Goal: Task Accomplishment & Management: Use online tool/utility

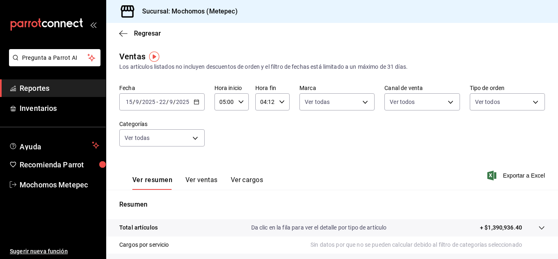
click at [60, 91] on span "Reportes" at bounding box center [60, 88] width 80 height 11
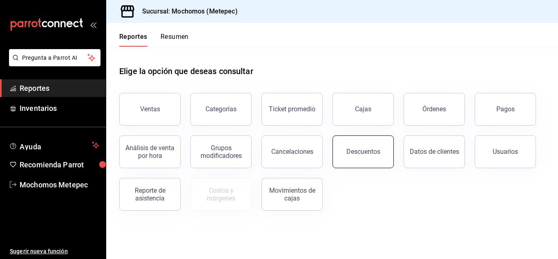
click at [368, 154] on div "Descuentos" at bounding box center [363, 151] width 34 height 8
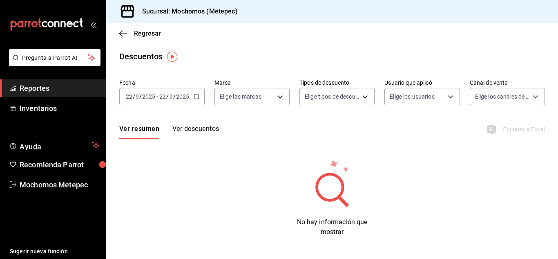
click at [198, 99] on div "[DATE] [DATE] - [DATE] [DATE]" at bounding box center [161, 96] width 85 height 17
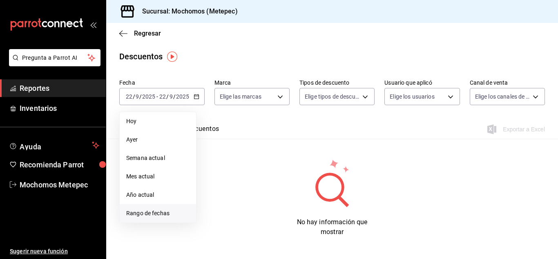
click at [168, 210] on span "Rango de fechas" at bounding box center [157, 213] width 63 height 9
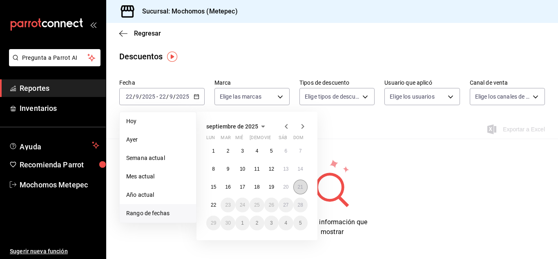
click at [300, 187] on abbr "21" at bounding box center [300, 187] width 5 height 6
click at [216, 207] on abbr "22" at bounding box center [213, 205] width 5 height 6
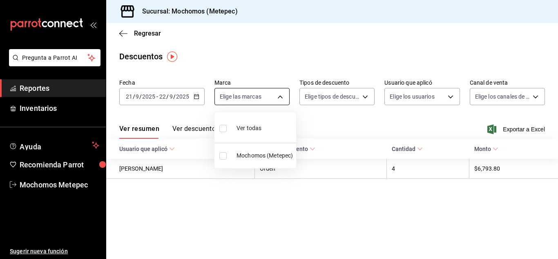
click at [284, 99] on body "Pregunta a Parrot AI Reportes Inventarios Ayuda Recomienda Parrot Mochomos Mete…" at bounding box center [279, 129] width 558 height 259
click at [225, 125] on input "checkbox" at bounding box center [222, 128] width 7 height 7
checkbox input "true"
type input "2365f74e-aa6b-4392-bdf2-72765591bddf"
checkbox input "true"
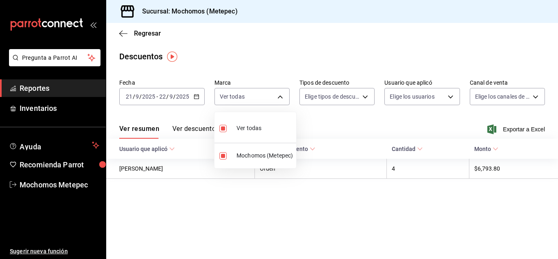
click at [368, 99] on div at bounding box center [279, 129] width 558 height 259
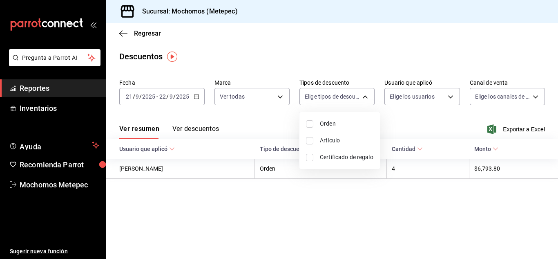
click at [368, 99] on body "Pregunta a Parrot AI Reportes Inventarios Ayuda Recomienda Parrot Mochomos Mete…" at bounding box center [279, 129] width 558 height 259
click at [310, 124] on input "checkbox" at bounding box center [309, 123] width 7 height 7
checkbox input "true"
type input "ORDER"
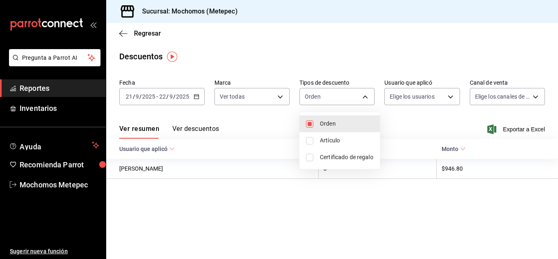
click at [308, 140] on input "checkbox" at bounding box center [309, 140] width 7 height 7
checkbox input "true"
type input "ORDER,ORDER_ITEM"
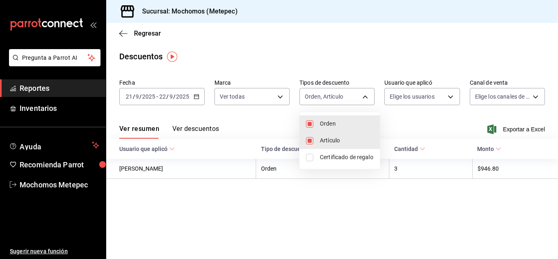
click at [308, 157] on input "checkbox" at bounding box center [309, 157] width 7 height 7
checkbox input "true"
type input "ORDER,ORDER_ITEM,CARD_REWARD"
click at [401, 137] on div at bounding box center [279, 129] width 558 height 259
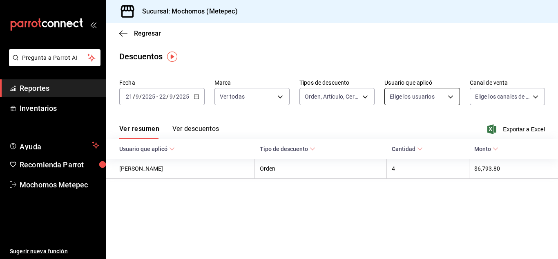
click at [450, 98] on body "Pregunta a Parrot AI Reportes Inventarios Ayuda Recomienda Parrot Mochomos Mete…" at bounding box center [279, 129] width 558 height 259
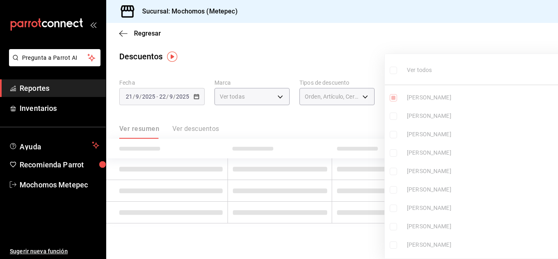
type input "cad61d65-d366-498f-912f-95c9e6df5e82"
click at [398, 68] on label at bounding box center [395, 70] width 11 height 12
click at [397, 68] on input "checkbox" at bounding box center [393, 70] width 7 height 7
checkbox input "false"
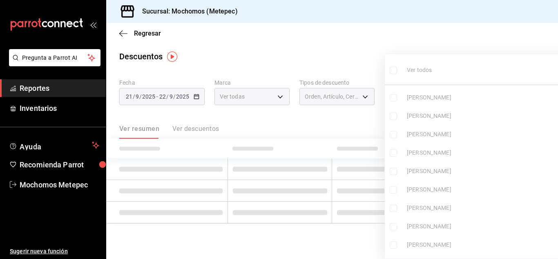
checkbox input "false"
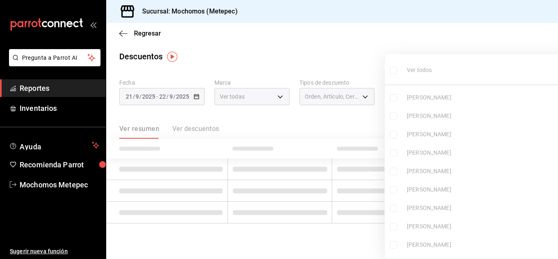
checkbox input "false"
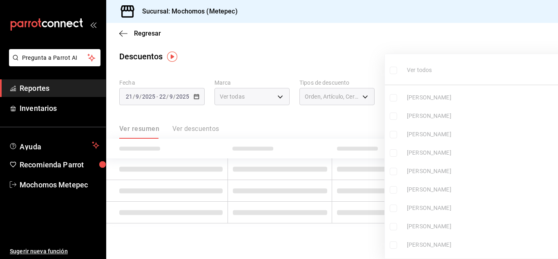
checkbox input "false"
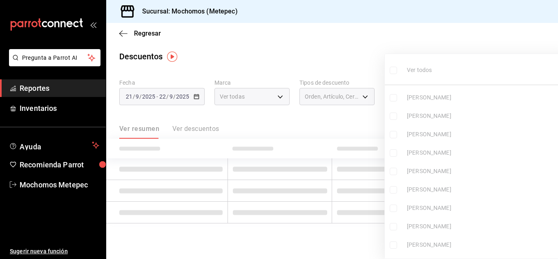
checkbox input "false"
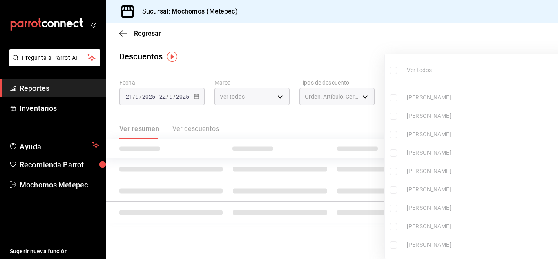
checkbox input "false"
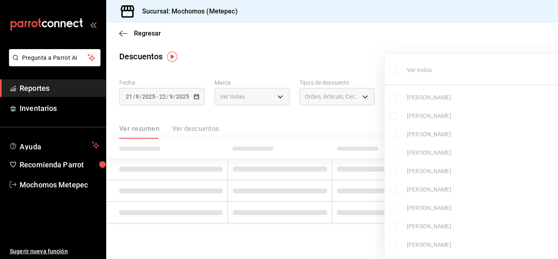
checkbox input "false"
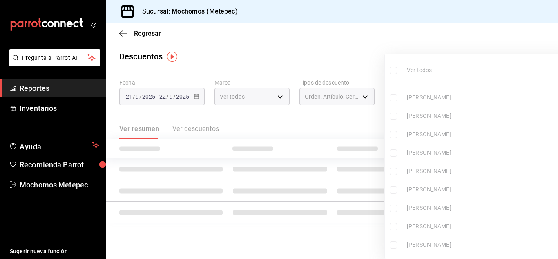
checkbox input "false"
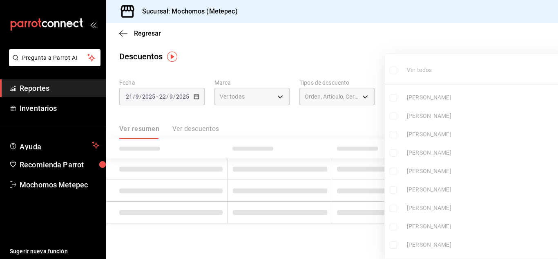
checkbox input "false"
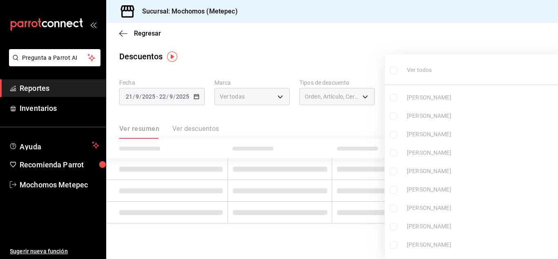
checkbox input "false"
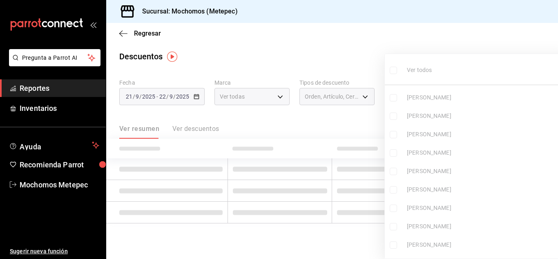
checkbox input "false"
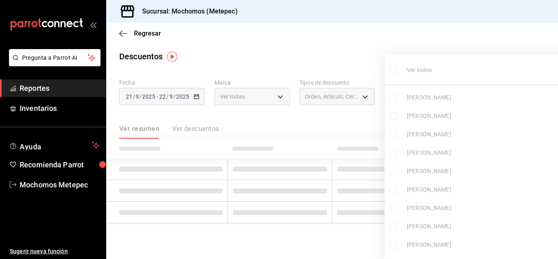
checkbox input "false"
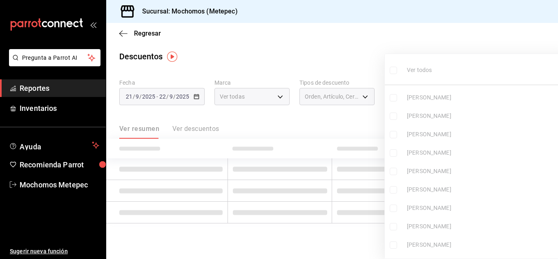
checkbox input "false"
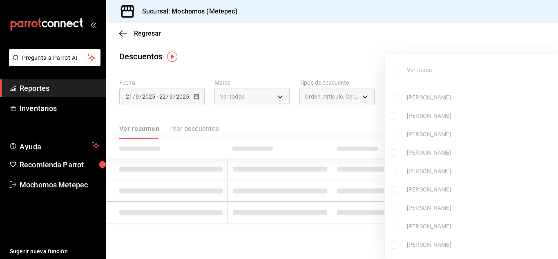
checkbox input "false"
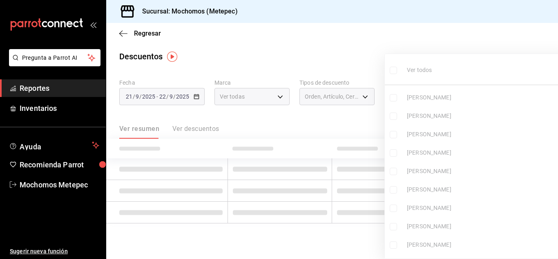
checkbox input "false"
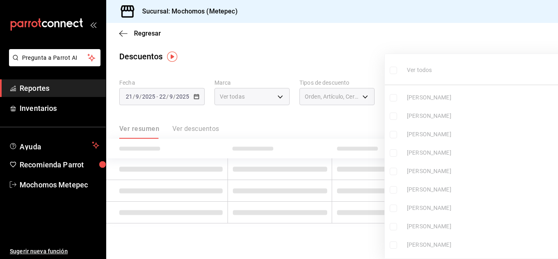
checkbox input "false"
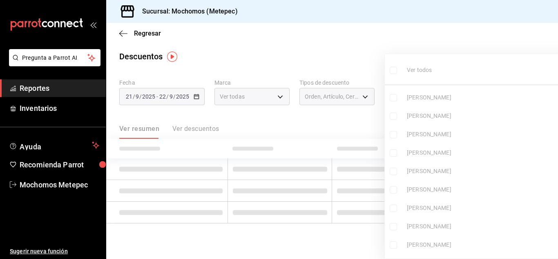
checkbox input "false"
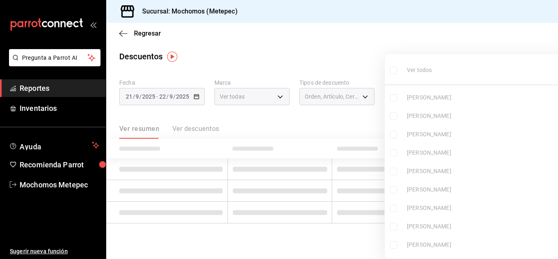
checkbox input "false"
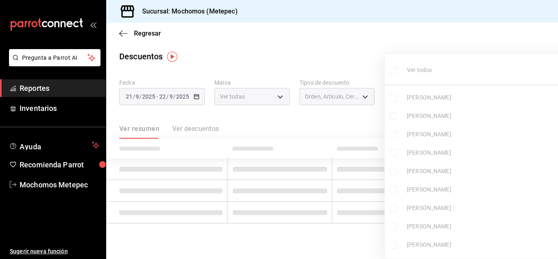
checkbox input "false"
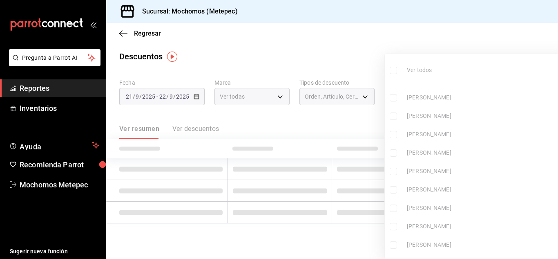
checkbox input "false"
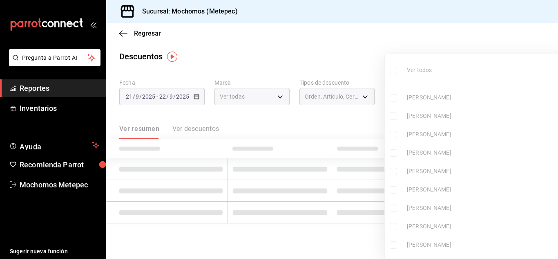
checkbox input "false"
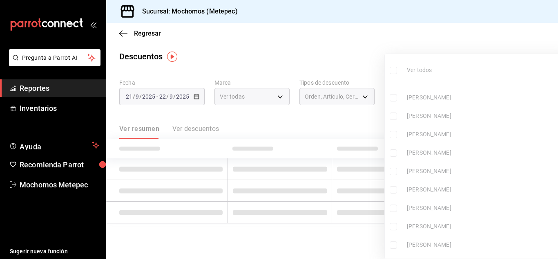
checkbox input "false"
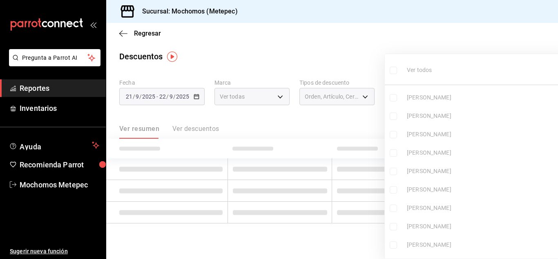
checkbox input "false"
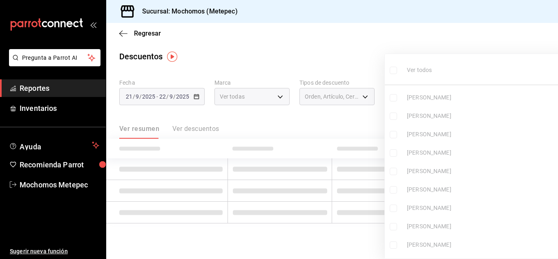
checkbox input "false"
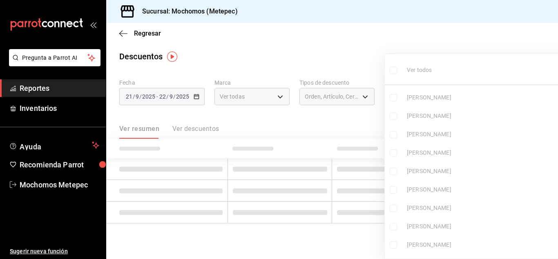
checkbox input "false"
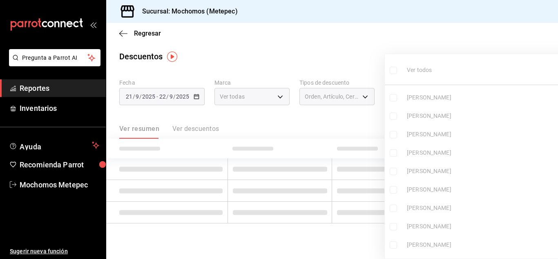
checkbox input "false"
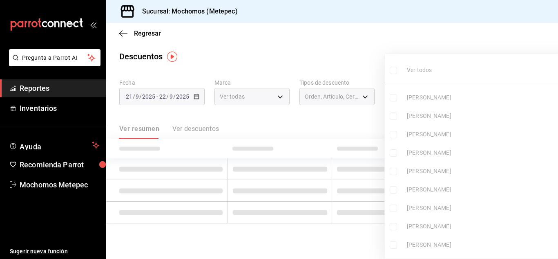
checkbox input "false"
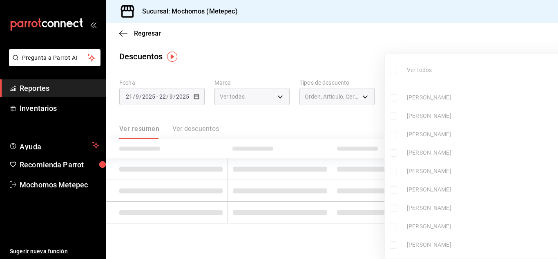
checkbox input "false"
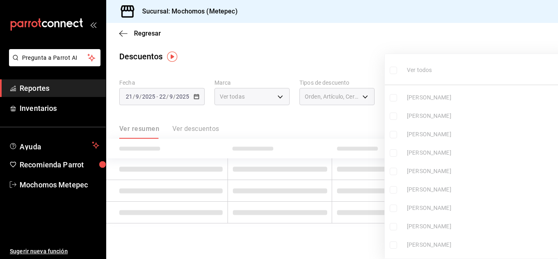
checkbox input "false"
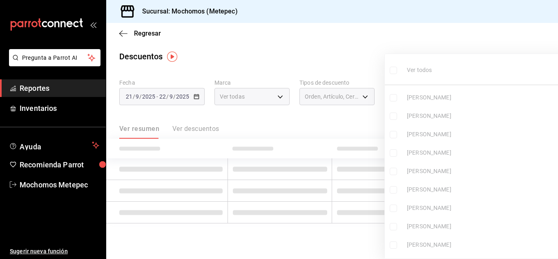
checkbox input "false"
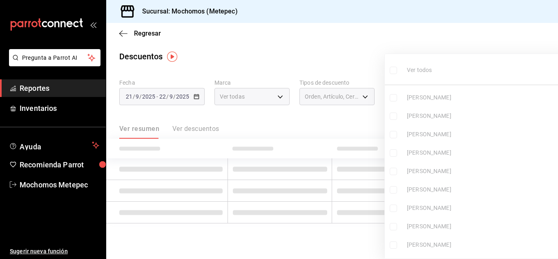
checkbox input "false"
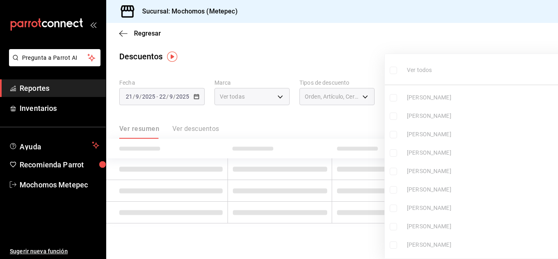
checkbox input "false"
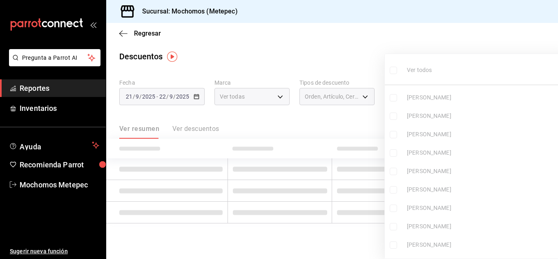
checkbox input "false"
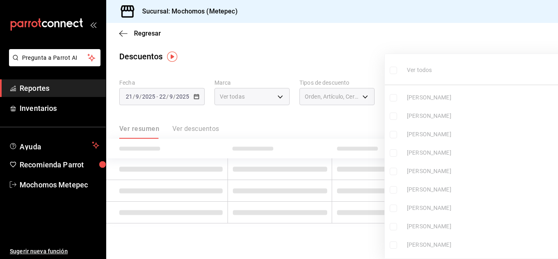
checkbox input "false"
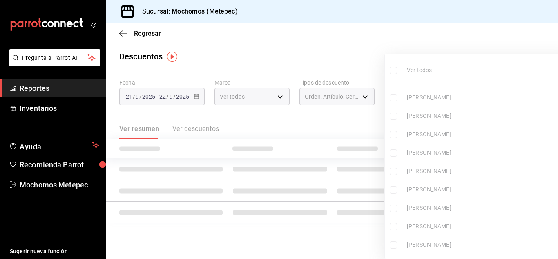
checkbox input "false"
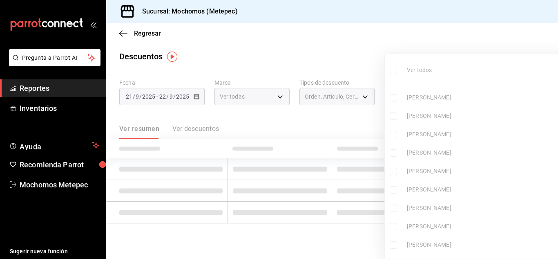
checkbox input "false"
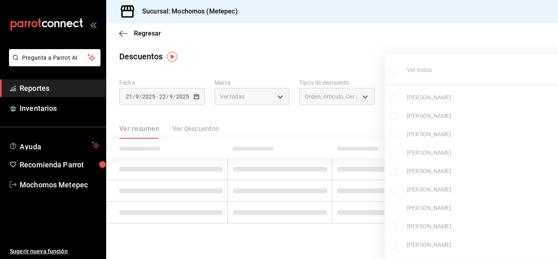
checkbox input "false"
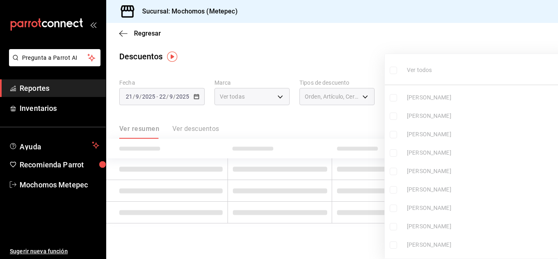
checkbox input "false"
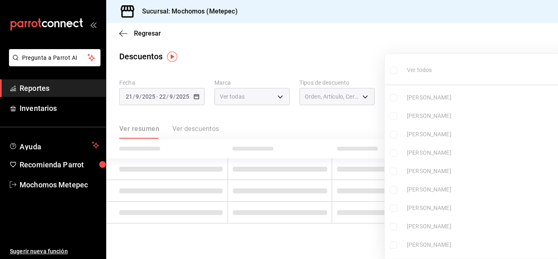
checkbox input "false"
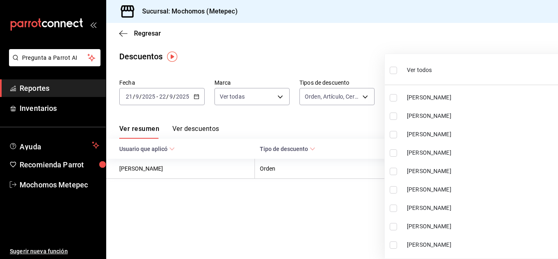
click at [388, 69] on li "Ver todos" at bounding box center [478, 69] width 187 height 24
click at [334, 69] on div at bounding box center [279, 129] width 558 height 259
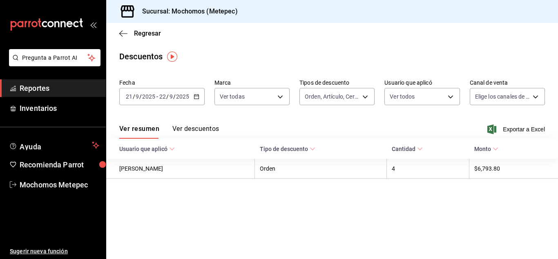
click at [345, 59] on div "Descuentos" at bounding box center [332, 56] width 452 height 12
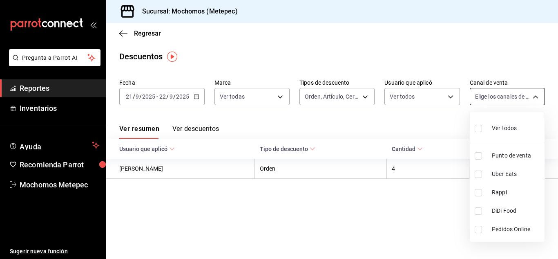
click at [495, 95] on body "Pregunta a Parrot AI Reportes Inventarios Ayuda Recomienda Parrot Mochomos Mete…" at bounding box center [279, 129] width 558 height 259
click at [480, 130] on input "checkbox" at bounding box center [478, 128] width 7 height 7
click at [418, 114] on div at bounding box center [279, 129] width 558 height 259
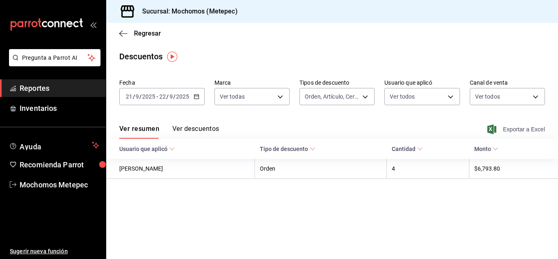
click at [498, 130] on span "Exportar a Excel" at bounding box center [517, 129] width 56 height 10
click at [498, 130] on div "Exportando a excel..." at bounding box center [512, 128] width 66 height 7
click at [44, 87] on span "Reportes" at bounding box center [60, 88] width 80 height 11
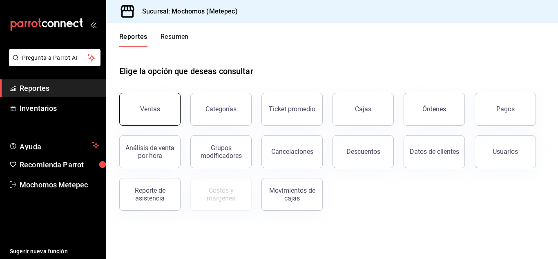
click at [163, 109] on button "Ventas" at bounding box center [149, 109] width 61 height 33
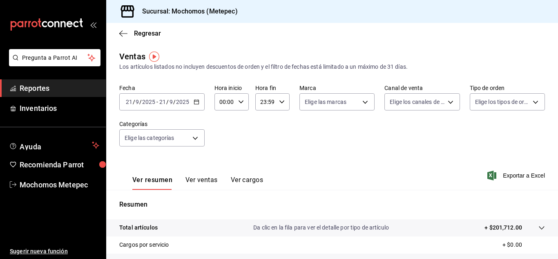
click at [194, 102] on \(Stroke\) "button" at bounding box center [196, 102] width 5 height 4
click at [263, 134] on div "Fecha [DATE] [DATE] - [DATE] [DATE] Hora inicio 00:00 Hora inicio Hora fin 23:5…" at bounding box center [332, 120] width 426 height 72
click at [342, 98] on body "Pregunta a Parrot AI Reportes Inventarios Ayuda Recomienda Parrot Mochomos Mete…" at bounding box center [279, 129] width 558 height 259
click at [310, 132] on input "checkbox" at bounding box center [306, 133] width 7 height 7
click at [236, 104] on div at bounding box center [279, 129] width 558 height 259
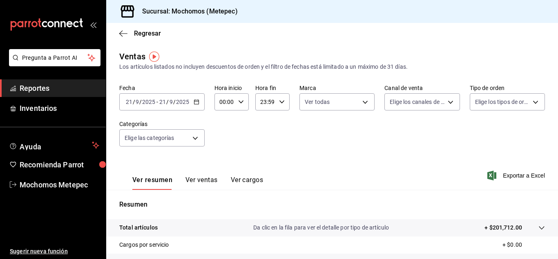
click at [236, 104] on div "00:00 Hora inicio" at bounding box center [231, 101] width 34 height 17
click at [224, 143] on span "05" at bounding box center [223, 144] width 4 height 7
click at [283, 101] on div at bounding box center [279, 129] width 558 height 259
click at [283, 101] on icon "button" at bounding box center [282, 102] width 6 height 6
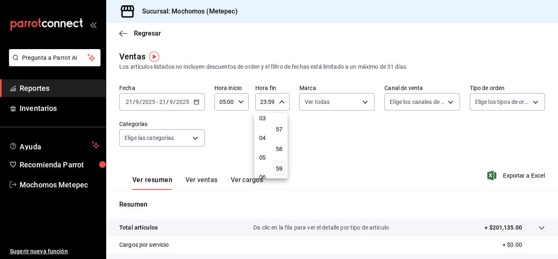
scroll to position [69, 0]
click at [266, 149] on button "05" at bounding box center [262, 152] width 13 height 16
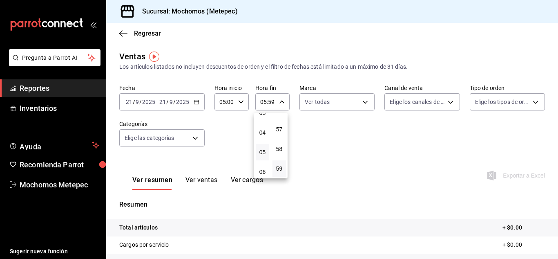
click at [341, 128] on div at bounding box center [279, 129] width 558 height 259
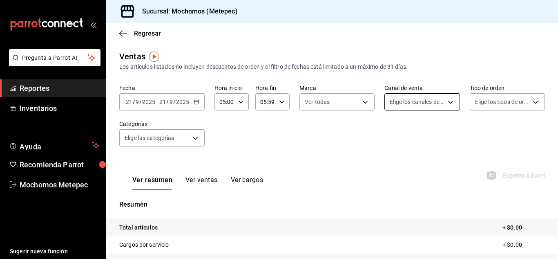
click at [431, 97] on body "Pregunta a Parrot AI Reportes Inventarios Ayuda Recomienda Parrot Mochomos Mete…" at bounding box center [279, 129] width 558 height 259
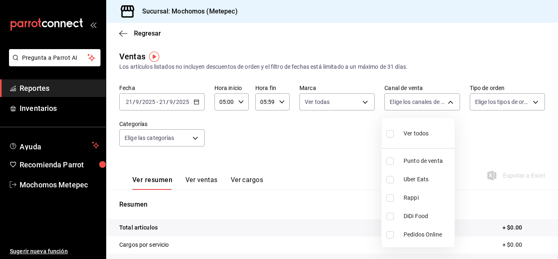
click at [388, 133] on input "checkbox" at bounding box center [389, 133] width 7 height 7
click at [506, 121] on div at bounding box center [279, 129] width 558 height 259
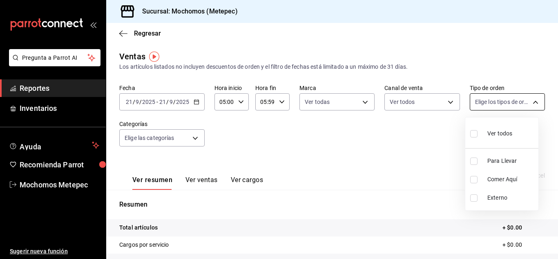
click at [523, 104] on body "Pregunta a Parrot AI Reportes Inventarios Ayuda Recomienda Parrot Mochomos Mete…" at bounding box center [279, 129] width 558 height 259
click at [473, 133] on input "checkbox" at bounding box center [473, 133] width 7 height 7
click at [198, 139] on div at bounding box center [279, 129] width 558 height 259
click at [198, 139] on body "Pregunta a Parrot AI Reportes Inventarios Ayuda Recomienda Parrot Mochomos Mete…" at bounding box center [279, 129] width 558 height 259
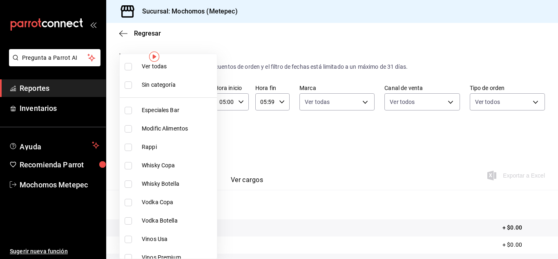
click at [131, 64] on input "checkbox" at bounding box center [128, 66] width 7 height 7
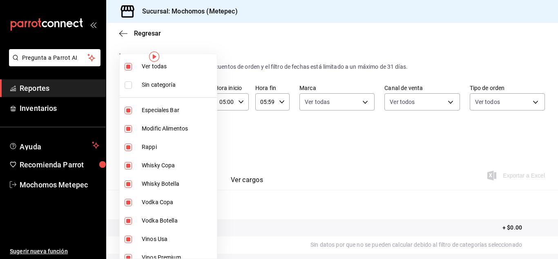
click at [342, 121] on div at bounding box center [279, 129] width 558 height 259
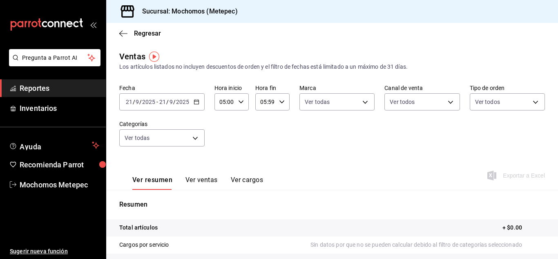
click at [280, 102] on icon "button" at bounding box center [282, 102] width 6 height 6
click at [279, 125] on span "00" at bounding box center [279, 122] width 4 height 7
click at [350, 136] on div at bounding box center [279, 129] width 558 height 259
click at [198, 98] on div "[DATE] [DATE] - [DATE] [DATE]" at bounding box center [161, 101] width 85 height 17
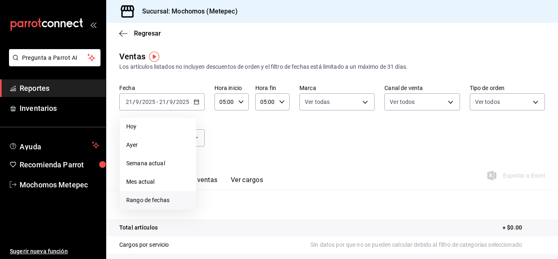
click at [145, 203] on span "Rango de fechas" at bounding box center [157, 200] width 63 height 9
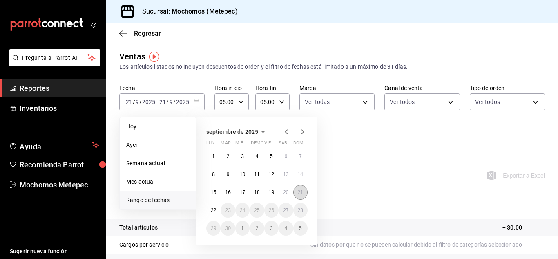
click at [298, 190] on abbr "21" at bounding box center [300, 192] width 5 height 6
click at [213, 211] on abbr "22" at bounding box center [213, 210] width 5 height 6
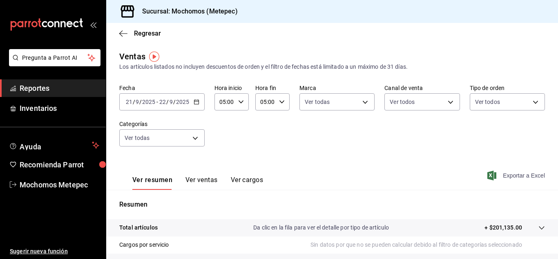
click at [505, 176] on span "Exportar a Excel" at bounding box center [517, 175] width 56 height 10
click at [20, 94] on link "Reportes" at bounding box center [53, 88] width 106 height 18
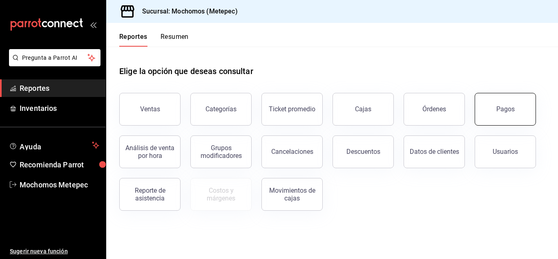
click at [507, 106] on div "Pagos" at bounding box center [505, 109] width 18 height 8
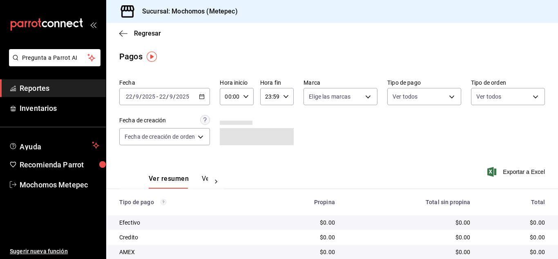
click at [205, 94] on icon "button" at bounding box center [202, 97] width 6 height 6
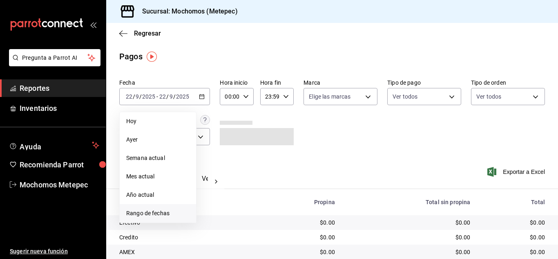
click at [163, 214] on span "Rango de fechas" at bounding box center [157, 213] width 63 height 9
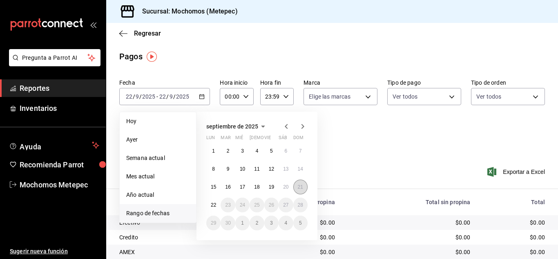
click at [301, 186] on abbr "21" at bounding box center [300, 187] width 5 height 6
click at [213, 203] on abbr "22" at bounding box center [213, 205] width 5 height 6
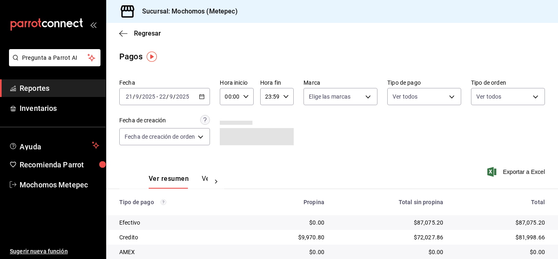
click at [245, 101] on div "00:00 Hora inicio" at bounding box center [236, 96] width 33 height 17
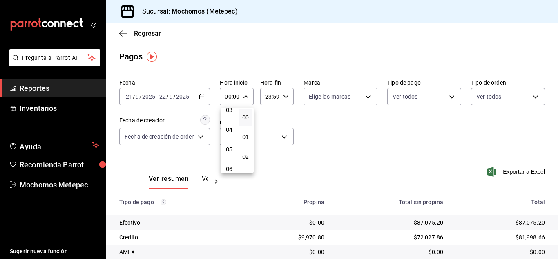
scroll to position [66, 0]
click at [229, 145] on button "05" at bounding box center [229, 149] width 13 height 16
click at [286, 93] on div at bounding box center [279, 129] width 558 height 259
click at [286, 93] on div "23:59 Hora fin" at bounding box center [276, 96] width 33 height 17
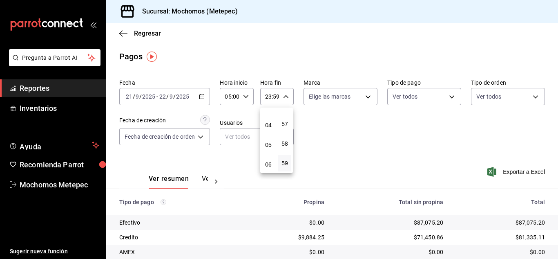
scroll to position [71, 0]
click at [267, 147] on span "05" at bounding box center [268, 144] width 3 height 7
click at [285, 122] on button "00" at bounding box center [284, 117] width 13 height 16
click at [369, 117] on div at bounding box center [279, 129] width 558 height 259
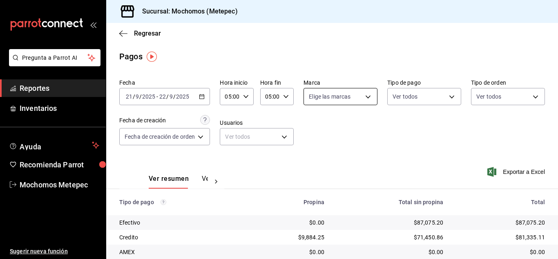
click at [363, 96] on body "Pregunta a Parrot AI Reportes Inventarios Ayuda Recomienda Parrot Mochomos Mete…" at bounding box center [279, 129] width 558 height 259
click at [310, 127] on input "checkbox" at bounding box center [311, 128] width 7 height 7
click at [441, 96] on div at bounding box center [279, 129] width 558 height 259
click at [441, 96] on body "Pregunta a Parrot AI Reportes Inventarios Ayuda Recomienda Parrot Mochomos Mete…" at bounding box center [279, 129] width 558 height 259
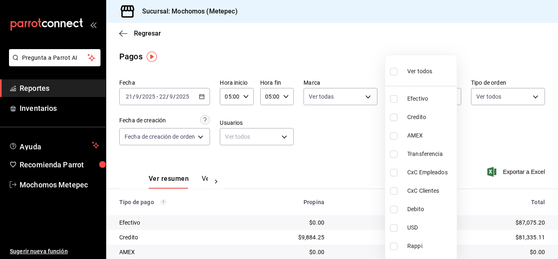
click at [396, 69] on input "checkbox" at bounding box center [393, 71] width 7 height 7
click at [531, 96] on div at bounding box center [279, 129] width 558 height 259
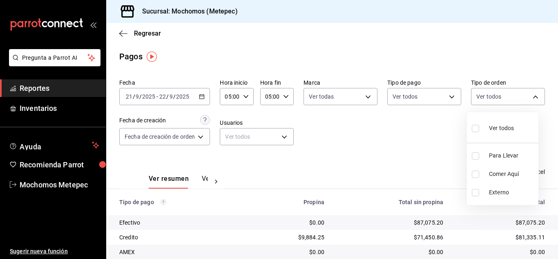
click at [531, 96] on body "Pregunta a Parrot AI Reportes Inventarios Ayuda Recomienda Parrot Mochomos Mete…" at bounding box center [279, 129] width 558 height 259
click at [478, 131] on input "checkbox" at bounding box center [475, 128] width 7 height 7
click at [201, 137] on div at bounding box center [279, 129] width 558 height 259
click at [201, 137] on body "Pregunta a Parrot AI Reportes Inventarios Ayuda Recomienda Parrot Mochomos Mete…" at bounding box center [279, 129] width 558 height 259
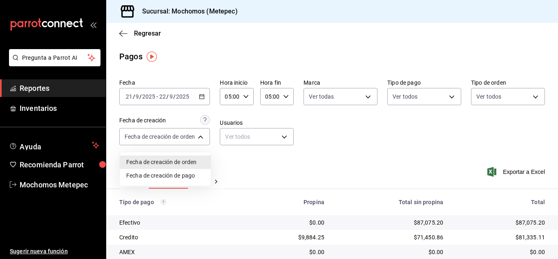
click at [258, 139] on div at bounding box center [279, 129] width 558 height 259
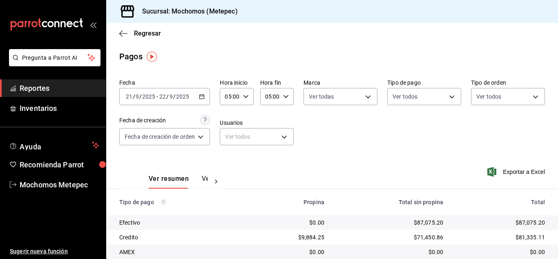
click at [258, 139] on body "Pregunta a Parrot AI Reportes Inventarios Ayuda Recomienda Parrot Mochomos Mete…" at bounding box center [279, 129] width 558 height 259
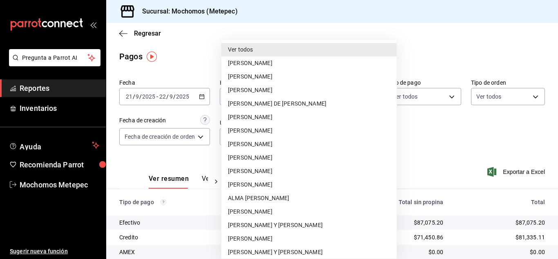
click at [475, 160] on div at bounding box center [279, 129] width 558 height 259
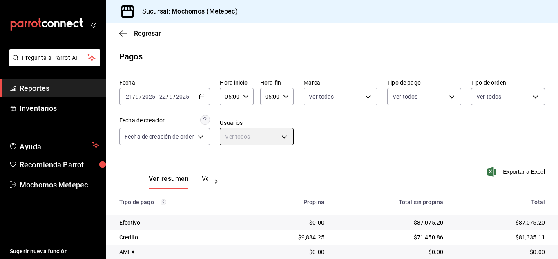
scroll to position [117, 0]
